Goal: Task Accomplishment & Management: Complete application form

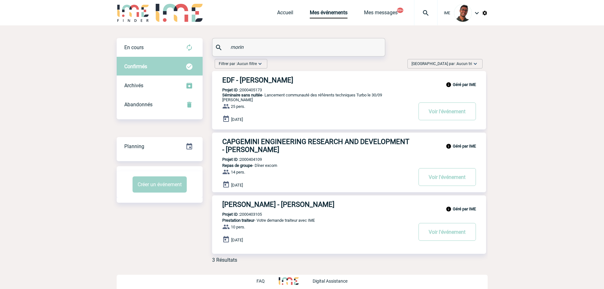
click at [237, 47] on input "morin" at bounding box center [299, 47] width 141 height 9
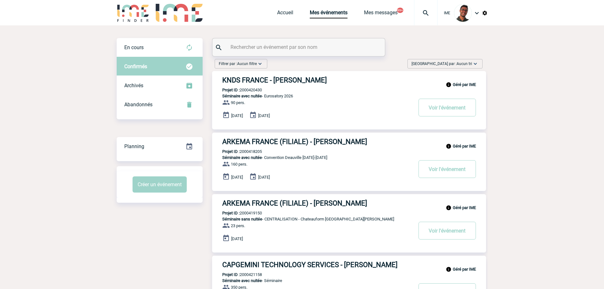
click at [134, 12] on img at bounding box center [133, 13] width 33 height 18
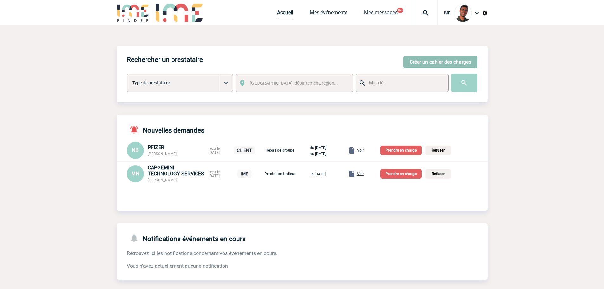
click at [458, 68] on button "Créer un cahier des charges" at bounding box center [441, 62] width 74 height 12
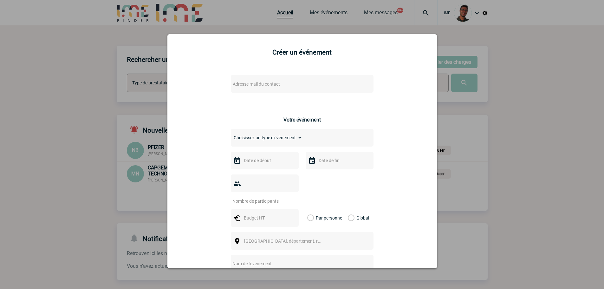
click at [320, 90] on div "Adresse mail du contact" at bounding box center [302, 84] width 143 height 18
click at [319, 85] on span "Adresse mail du contact" at bounding box center [285, 84] width 111 height 9
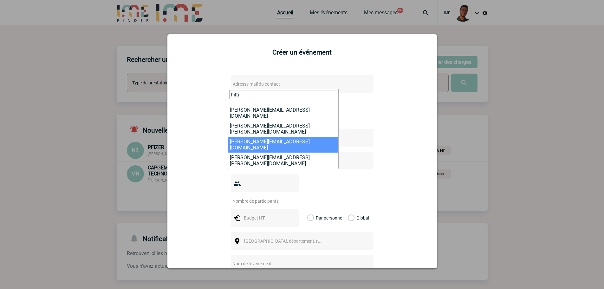
scroll to position [32, 0]
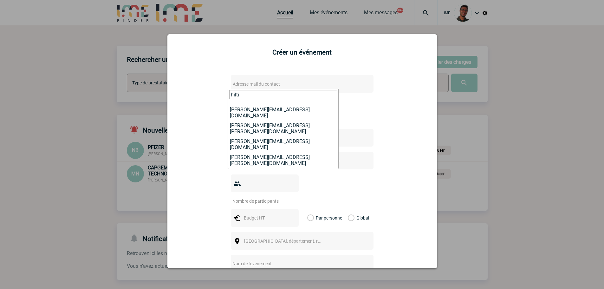
type input "hilti"
select select "132283"
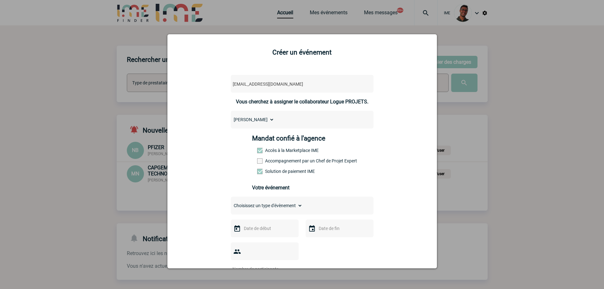
click at [261, 158] on div "Mandat confié à l'agence Accès à la Marketplace IME Accompagnement par un Chef …" at bounding box center [302, 157] width 100 height 44
click at [258, 161] on span at bounding box center [259, 160] width 5 height 5
click at [0, 0] on input "Accompagnement par un Chef de Projet Expert" at bounding box center [0, 0] width 0 height 0
click at [249, 207] on select "Choisissez un type d'évènement Séminaire avec nuitée Séminaire sans nuitée Repa…" at bounding box center [267, 205] width 72 height 9
select select "1"
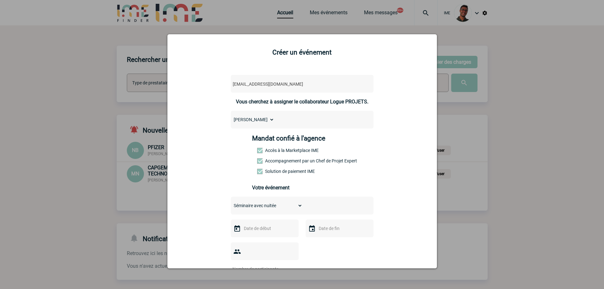
click at [231, 203] on select "Choisissez un type d'évènement Séminaire avec nuitée Séminaire sans nuitée Repa…" at bounding box center [267, 205] width 72 height 9
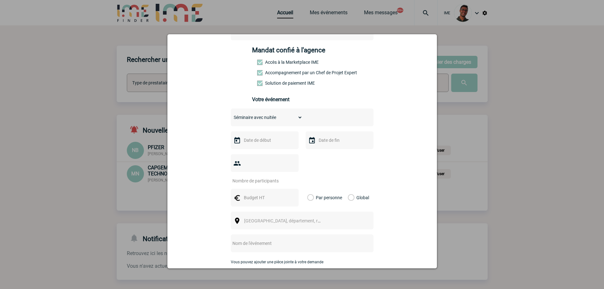
scroll to position [101, 0]
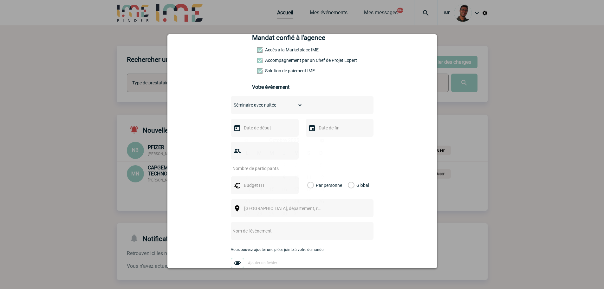
click at [267, 128] on input "text" at bounding box center [264, 128] width 44 height 8
click at [327, 142] on link "Suivant" at bounding box center [322, 140] width 9 height 9
click at [289, 178] on link "6" at bounding box center [285, 177] width 12 height 11
type input "06-11-2025"
click at [329, 130] on input "text" at bounding box center [339, 128] width 44 height 8
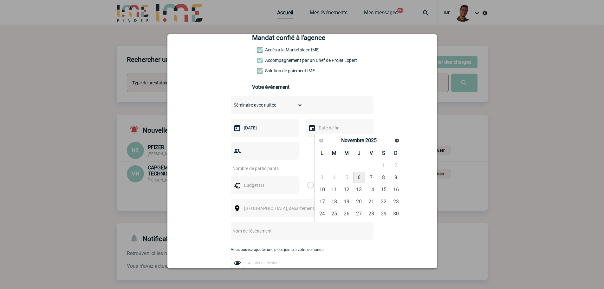
click at [357, 175] on link "6" at bounding box center [359, 177] width 12 height 11
type input "06-11-2025"
click at [275, 164] on input "number" at bounding box center [261, 168] width 60 height 8
type input "11"
click at [245, 181] on input "text" at bounding box center [264, 185] width 44 height 8
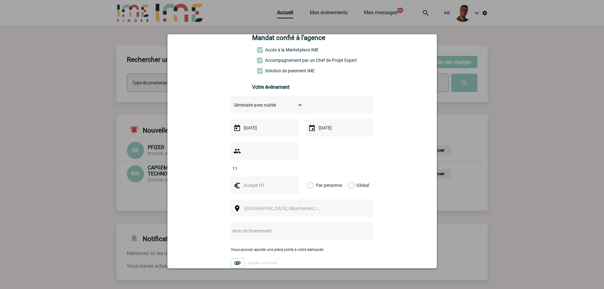
click at [245, 181] on input "text" at bounding box center [264, 185] width 44 height 8
type input "1100"
click at [351, 176] on label "Global" at bounding box center [350, 185] width 4 height 18
click at [0, 0] on input "Global" at bounding box center [0, 0] width 0 height 0
click at [306, 204] on span "Ville, département, région..." at bounding box center [285, 208] width 87 height 9
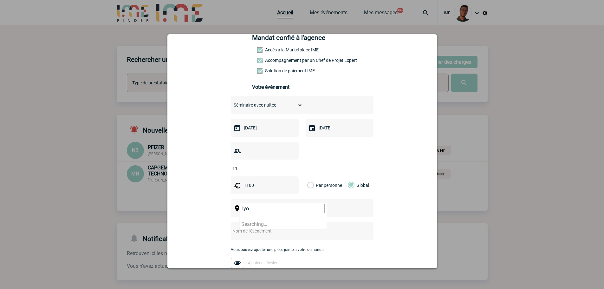
type input "lyon"
select select "36544"
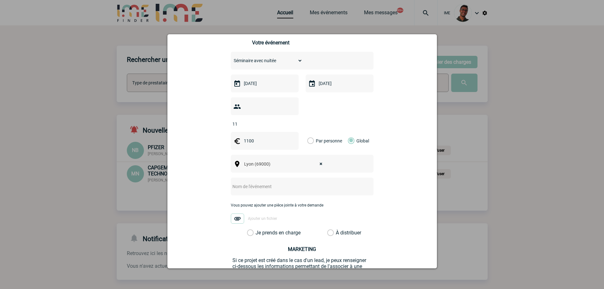
click at [276, 182] on input "text" at bounding box center [294, 186] width 126 height 8
type input "Réunion Régionale Hilti Lyon"
click at [258, 230] on label "Je prends en charge" at bounding box center [252, 233] width 11 height 6
click at [0, 0] on input "Je prends en charge" at bounding box center [0, 0] width 0 height 0
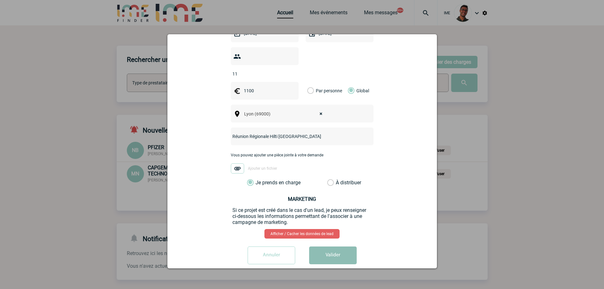
click at [334, 247] on button "Valider" at bounding box center [333, 255] width 48 height 18
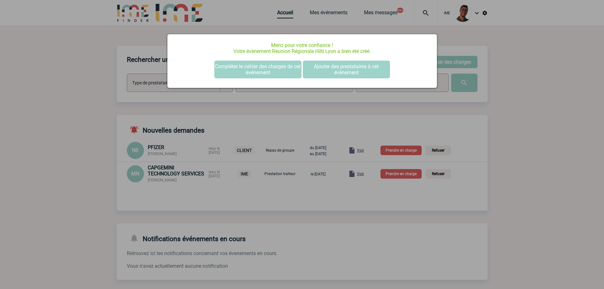
scroll to position [0, 0]
click at [128, 101] on div at bounding box center [302, 144] width 604 height 289
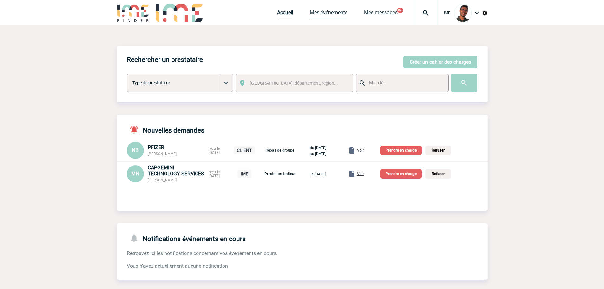
click at [322, 11] on link "Mes événements" at bounding box center [329, 14] width 38 height 9
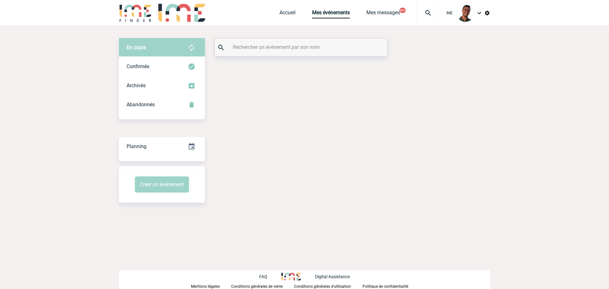
click at [255, 46] on input "text" at bounding box center [301, 47] width 141 height 9
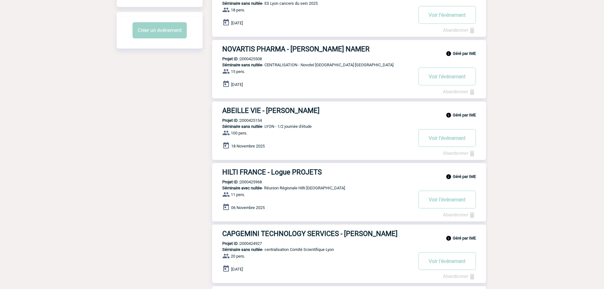
scroll to position [155, 0]
type input "lyon"
click at [277, 172] on h3 "HILTI FRANCE - Logue PROJETS" at bounding box center [317, 172] width 190 height 8
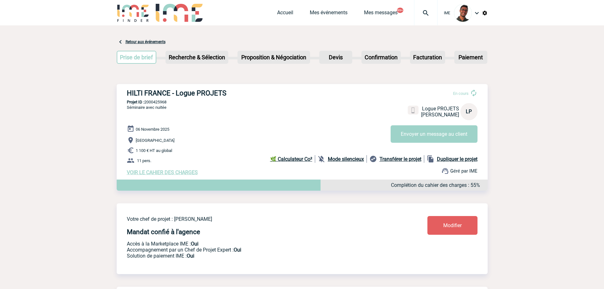
click at [346, 161] on b "Mode silencieux" at bounding box center [346, 159] width 36 height 6
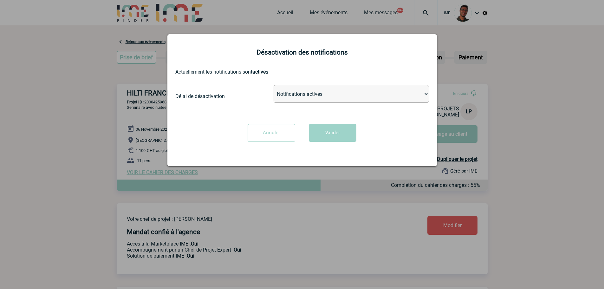
click at [292, 95] on select "Notifications actives Désactiver pour 2 heures Désactiver pour 1 semaines Désac…" at bounding box center [351, 94] width 155 height 18
select select "infinite"
click at [274, 85] on select "Notifications actives Désactiver pour 2 heures Désactiver pour 1 semaines Désac…" at bounding box center [351, 94] width 155 height 18
click at [324, 131] on button "Valider" at bounding box center [333, 133] width 48 height 18
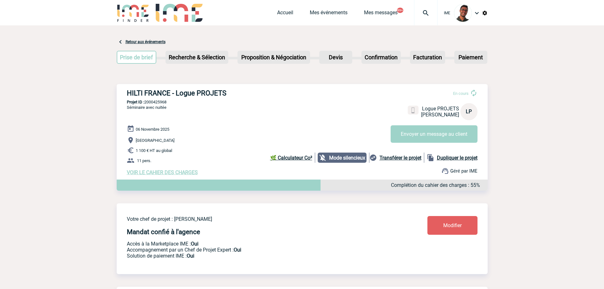
click at [176, 171] on span "VOIR LE CAHIER DES CHARGES" at bounding box center [162, 172] width 71 height 6
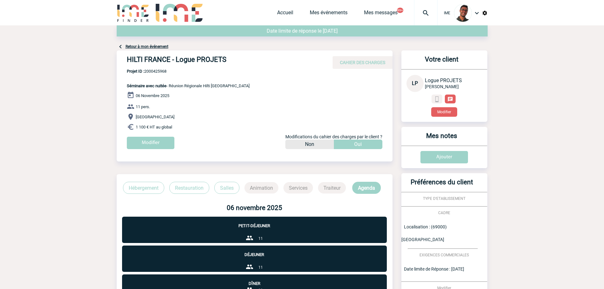
click at [444, 117] on div "Votre client LP Logue PROJETS HILTI FRANCE Modifier" at bounding box center [445, 85] width 86 height 71
click at [444, 115] on button "Modifier" at bounding box center [444, 112] width 26 height 10
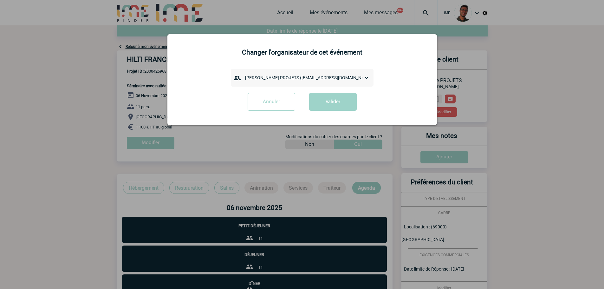
click at [264, 81] on select "admin 7068 ([EMAIL_ADDRESS][DOMAIN_NAME]) [PERSON_NAME] ([PERSON_NAME][EMAIL_AD…" at bounding box center [305, 77] width 127 height 9
select select "132847"
click at [242, 74] on select "admin 7068 ([EMAIL_ADDRESS][DOMAIN_NAME]) [PERSON_NAME] ([PERSON_NAME][EMAIL_AD…" at bounding box center [305, 77] width 127 height 9
click at [326, 94] on button "Valider" at bounding box center [333, 102] width 48 height 18
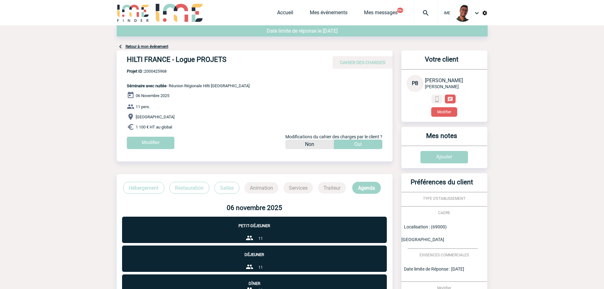
click at [149, 48] on link "Retour à mon événement" at bounding box center [147, 46] width 43 height 4
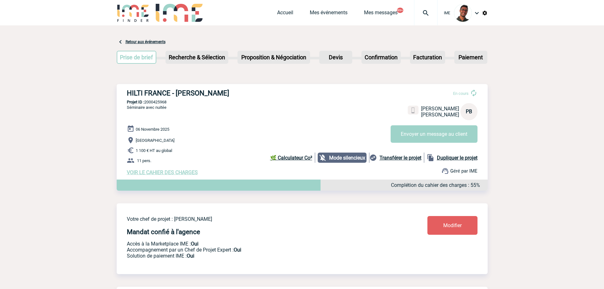
click at [449, 221] on link "Modifier" at bounding box center [453, 225] width 50 height 19
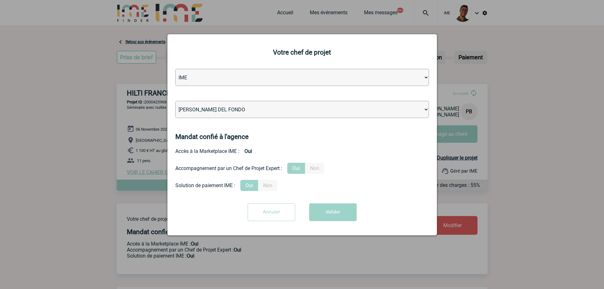
click at [271, 107] on select "Léa PITTIGLIO Yanis DE CLERCQ Victor KALB Jean-Chris NTAMACK Stefan MILADINOVIC…" at bounding box center [302, 109] width 254 height 17
select select "129834"
click at [175, 101] on select "Léa PITTIGLIO Yanis DE CLERCQ Victor KALB Jean-Chris NTAMACK Stefan MILADINOVIC…" at bounding box center [302, 109] width 254 height 17
click at [338, 215] on button "Valider" at bounding box center [333, 212] width 48 height 18
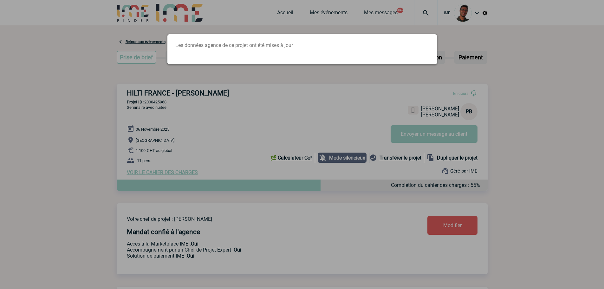
click at [175, 106] on div at bounding box center [302, 144] width 604 height 289
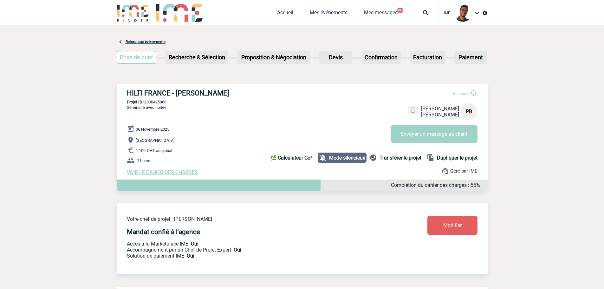
click at [163, 102] on p "Projet ID : 2000425968" at bounding box center [302, 102] width 371 height 5
copy p "2000425968"
click at [151, 101] on p "Projet ID : 2000425968" at bounding box center [302, 102] width 371 height 5
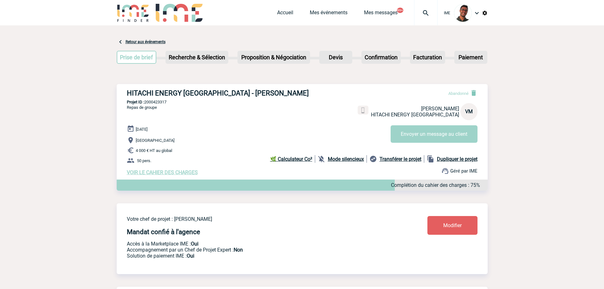
click at [418, 10] on img at bounding box center [426, 13] width 23 height 8
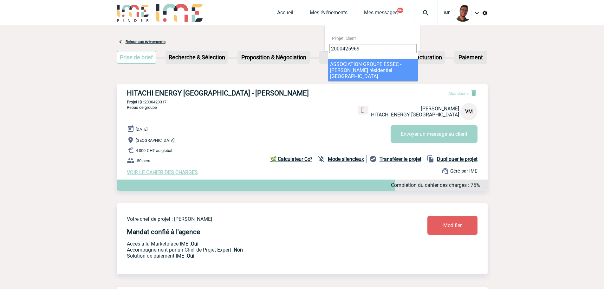
type input "2000425969"
select select "25470"
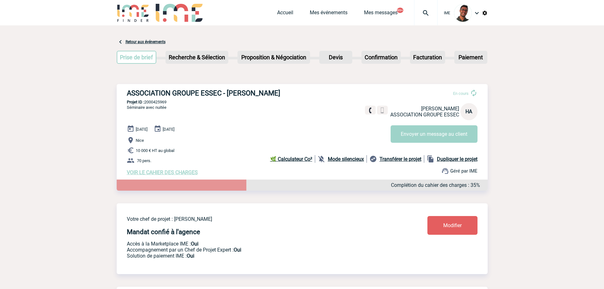
click at [164, 102] on p "Projet ID : 2000425969" at bounding box center [302, 102] width 371 height 5
copy p "2000425969"
click at [201, 88] on div "ASSOCIATION GROUPE ESSEC - [PERSON_NAME] En cours [PERSON_NAME] ASSOCIATION GRO…" at bounding box center [302, 132] width 371 height 96
